Goal: Task Accomplishment & Management: Use online tool/utility

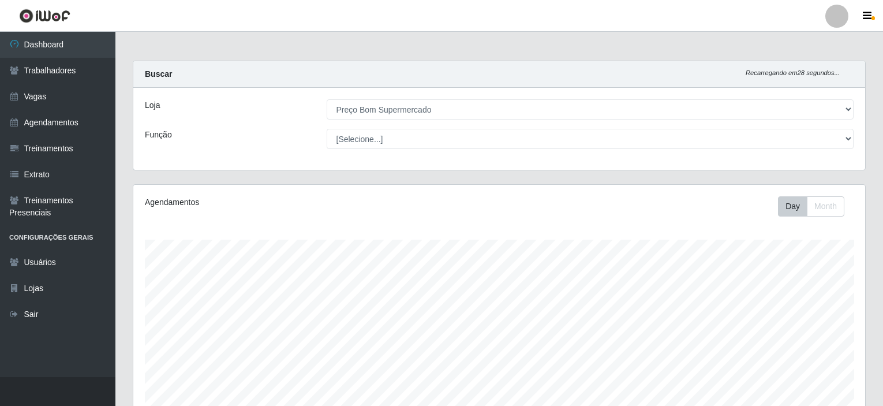
select select "387"
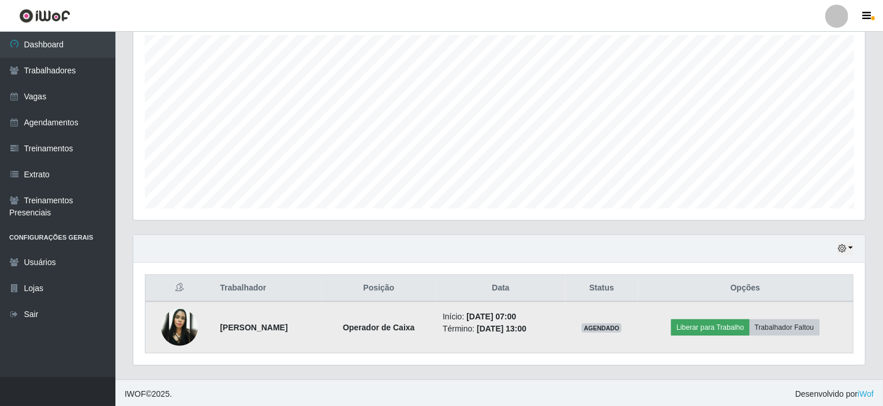
scroll to position [240, 732]
click at [733, 324] on button "Liberar para Trabalho" at bounding box center [710, 327] width 78 height 16
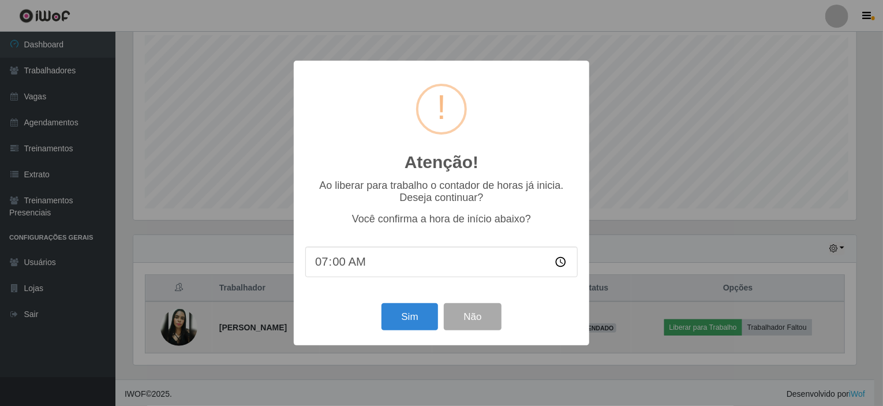
scroll to position [240, 727]
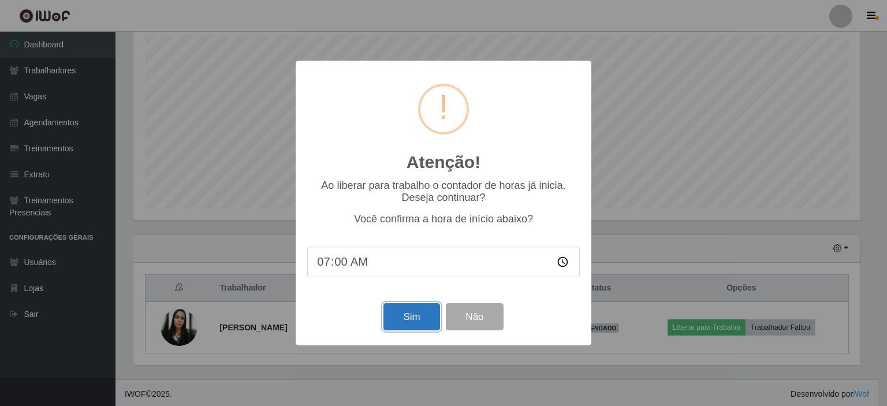
click at [421, 322] on button "Sim" at bounding box center [411, 316] width 56 height 27
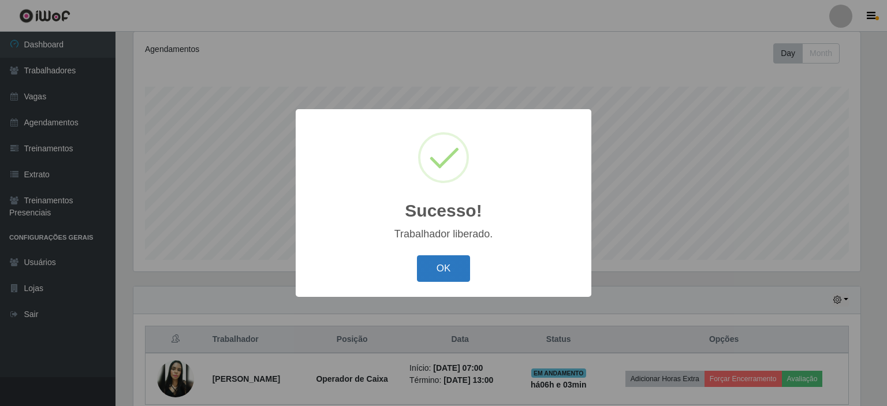
click at [446, 266] on button "OK" at bounding box center [444, 268] width 54 height 27
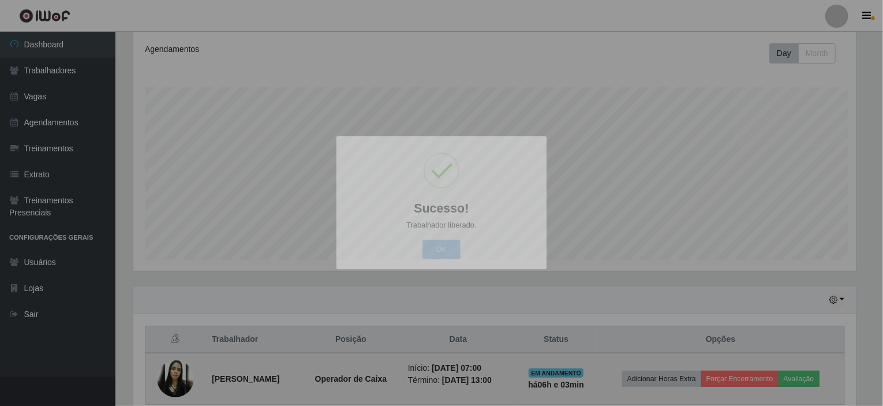
scroll to position [240, 732]
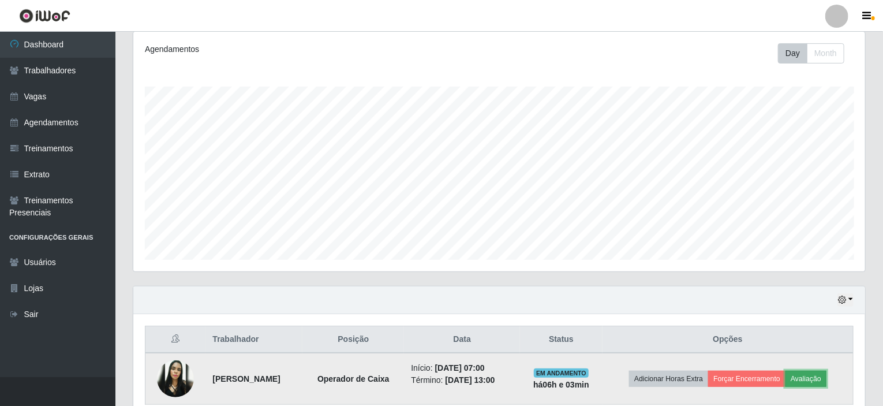
click at [813, 378] on button "Avaliação" at bounding box center [806, 379] width 41 height 16
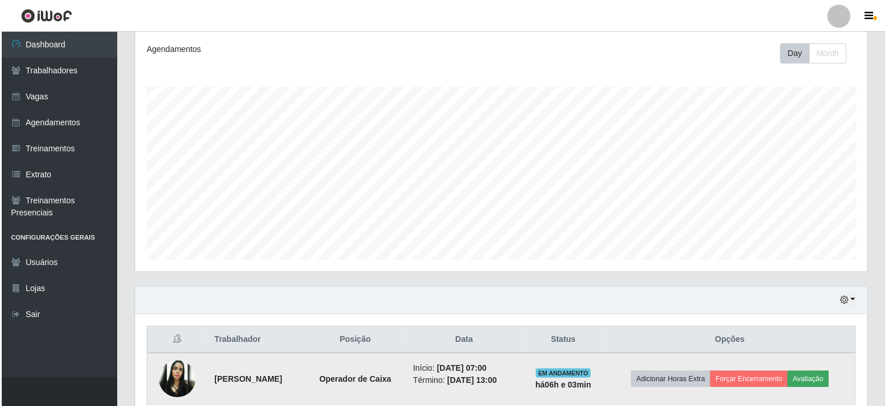
scroll to position [240, 727]
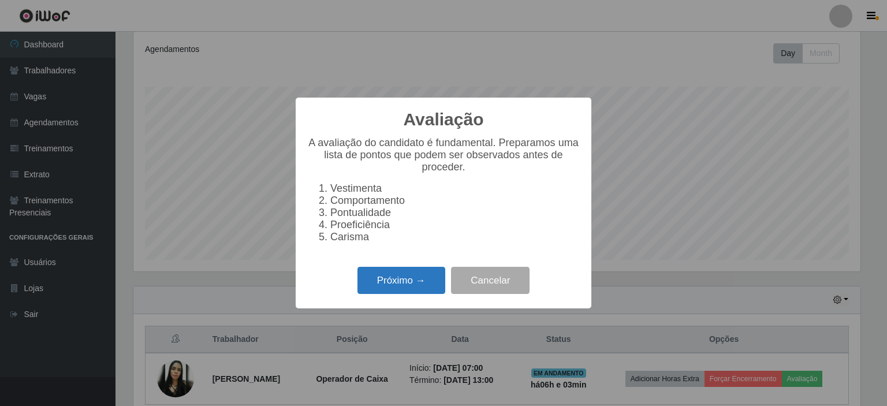
click at [393, 284] on button "Próximo →" at bounding box center [401, 280] width 88 height 27
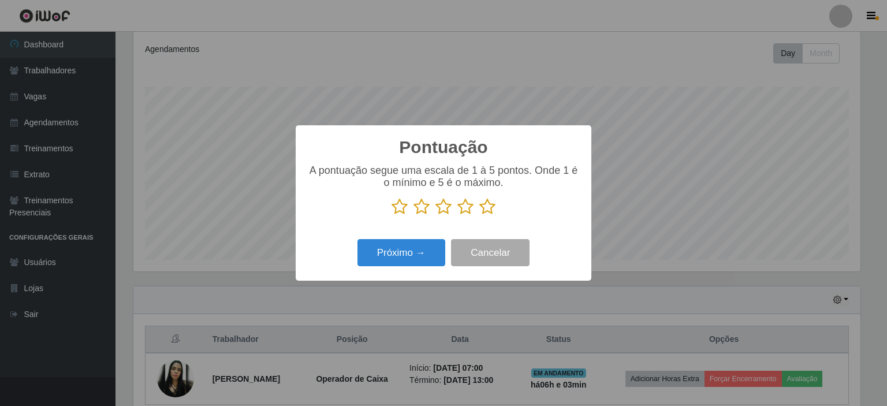
scroll to position [577033, 576545]
click at [483, 210] on icon at bounding box center [487, 206] width 16 height 17
click at [479, 215] on input "radio" at bounding box center [479, 215] width 0 height 0
click at [425, 250] on button "Próximo →" at bounding box center [401, 252] width 88 height 27
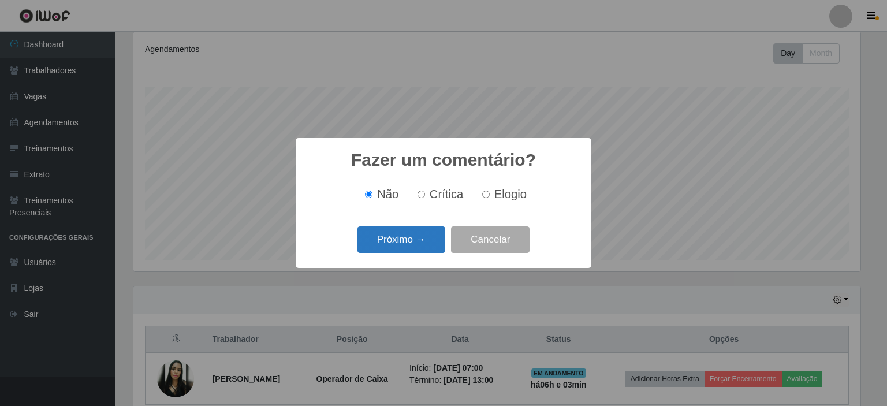
click at [416, 246] on button "Próximo →" at bounding box center [401, 239] width 88 height 27
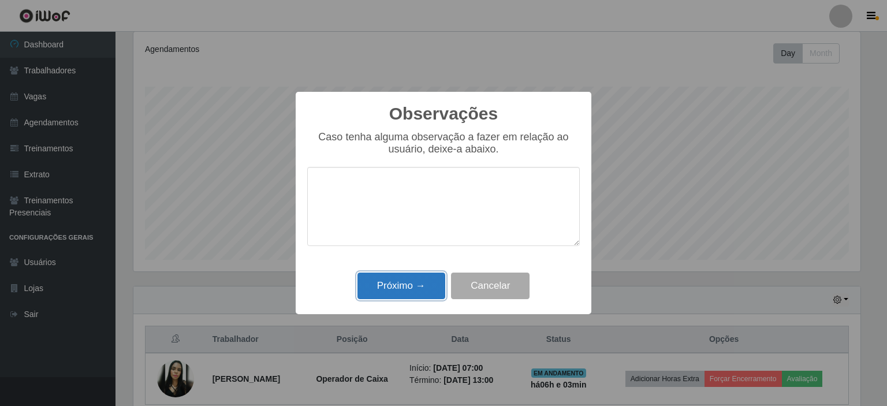
click at [395, 282] on button "Próximo →" at bounding box center [401, 285] width 88 height 27
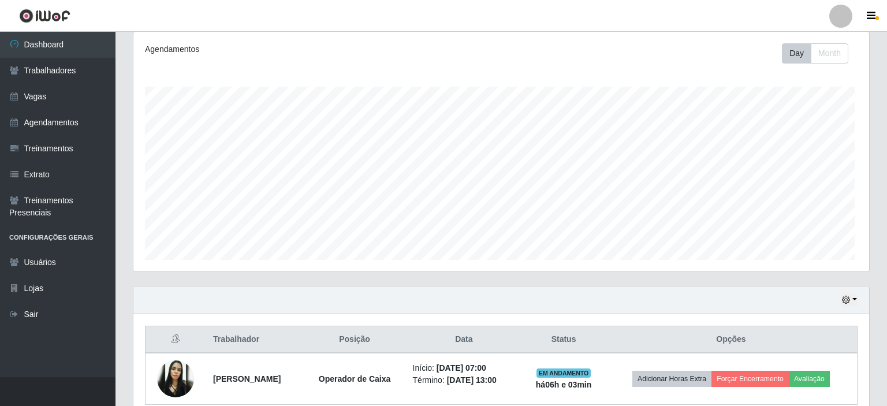
scroll to position [240, 732]
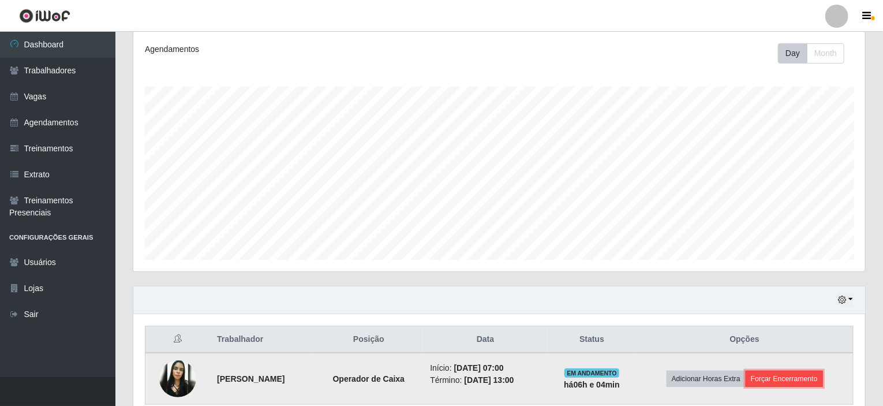
click at [780, 371] on button "Forçar Encerramento" at bounding box center [784, 379] width 77 height 16
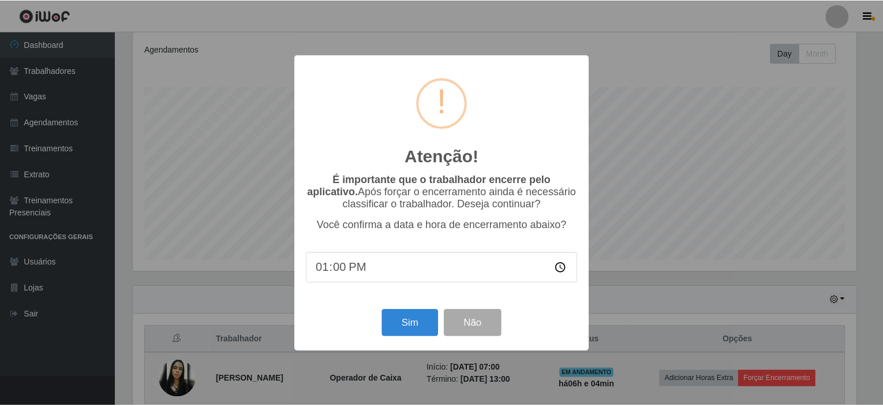
scroll to position [240, 727]
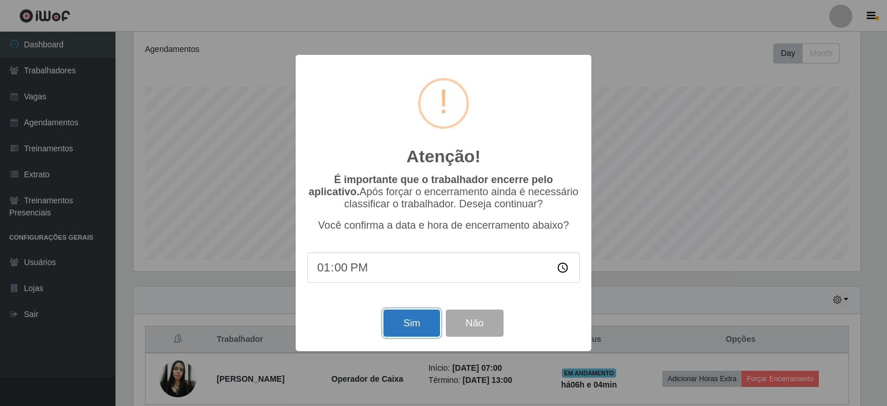
click at [401, 322] on button "Sim" at bounding box center [411, 322] width 56 height 27
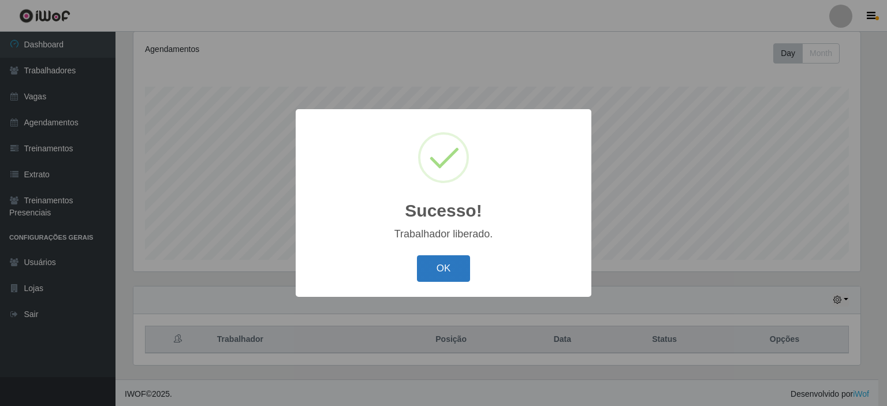
click at [452, 271] on button "OK" at bounding box center [444, 268] width 54 height 27
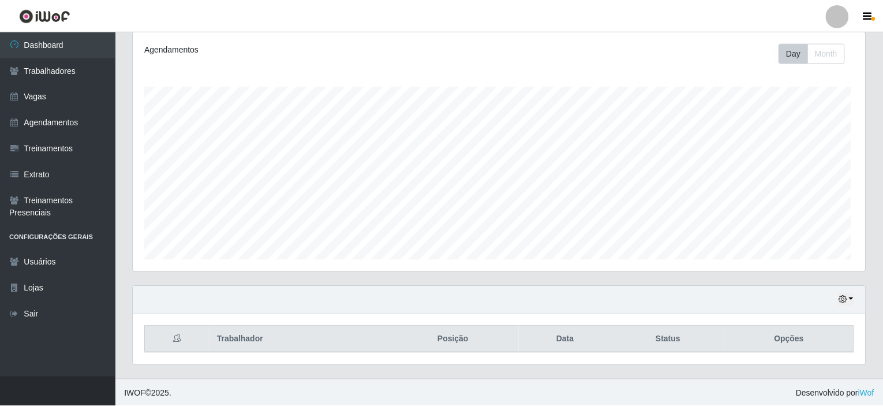
scroll to position [240, 732]
